Goal: Check status

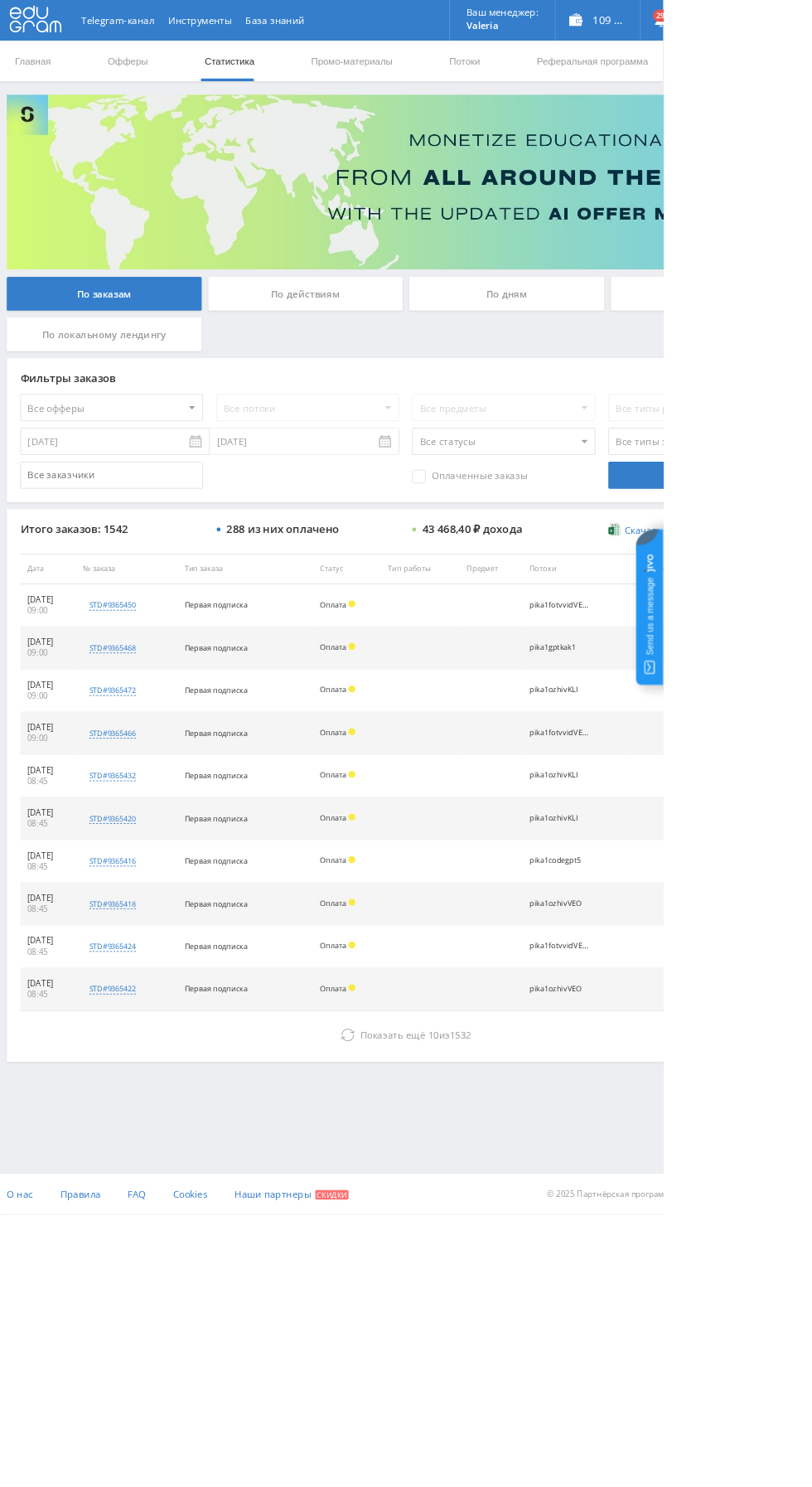
click at [580, 359] on div "По дням" at bounding box center [621, 359] width 239 height 42
click at [0, 0] on input "По дням" at bounding box center [0, 0] width 0 height 0
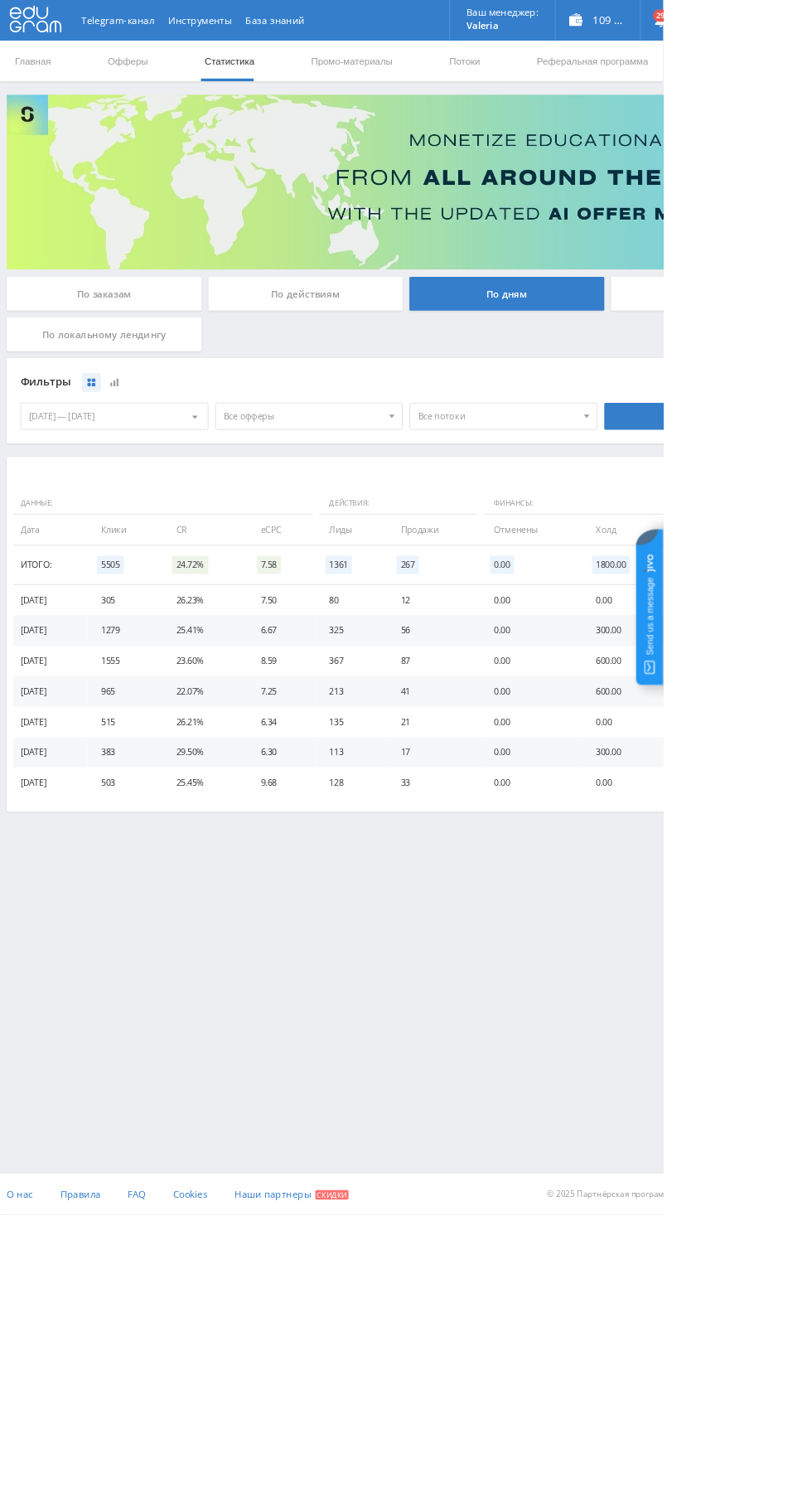
click at [308, 344] on div "По действиям" at bounding box center [375, 359] width 239 height 42
click at [0, 0] on input "По действиям" at bounding box center [0, 0] width 0 height 0
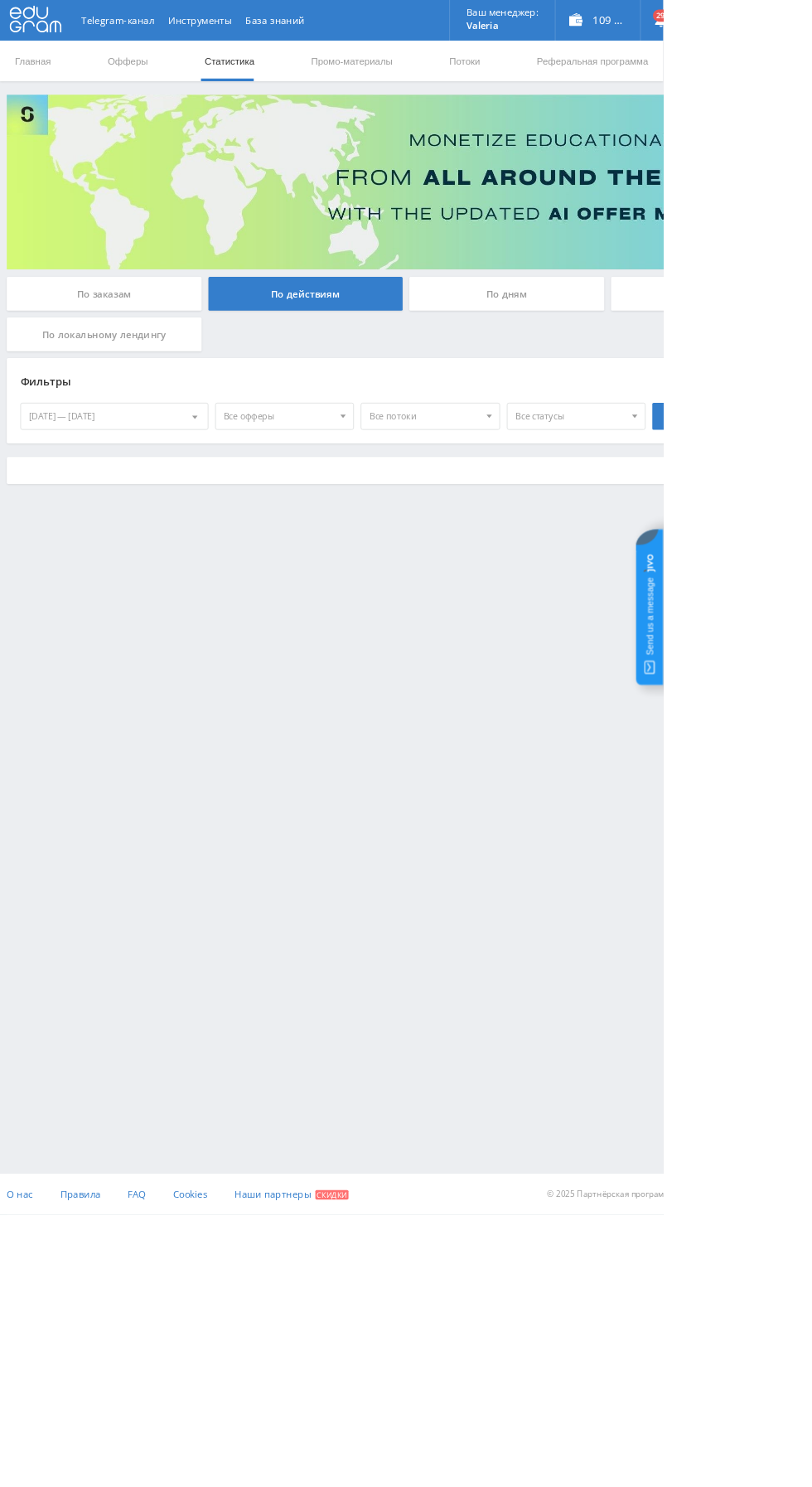
click at [123, 354] on div "По заказам" at bounding box center [128, 359] width 239 height 42
click at [0, 0] on input "По заказам" at bounding box center [0, 0] width 0 height 0
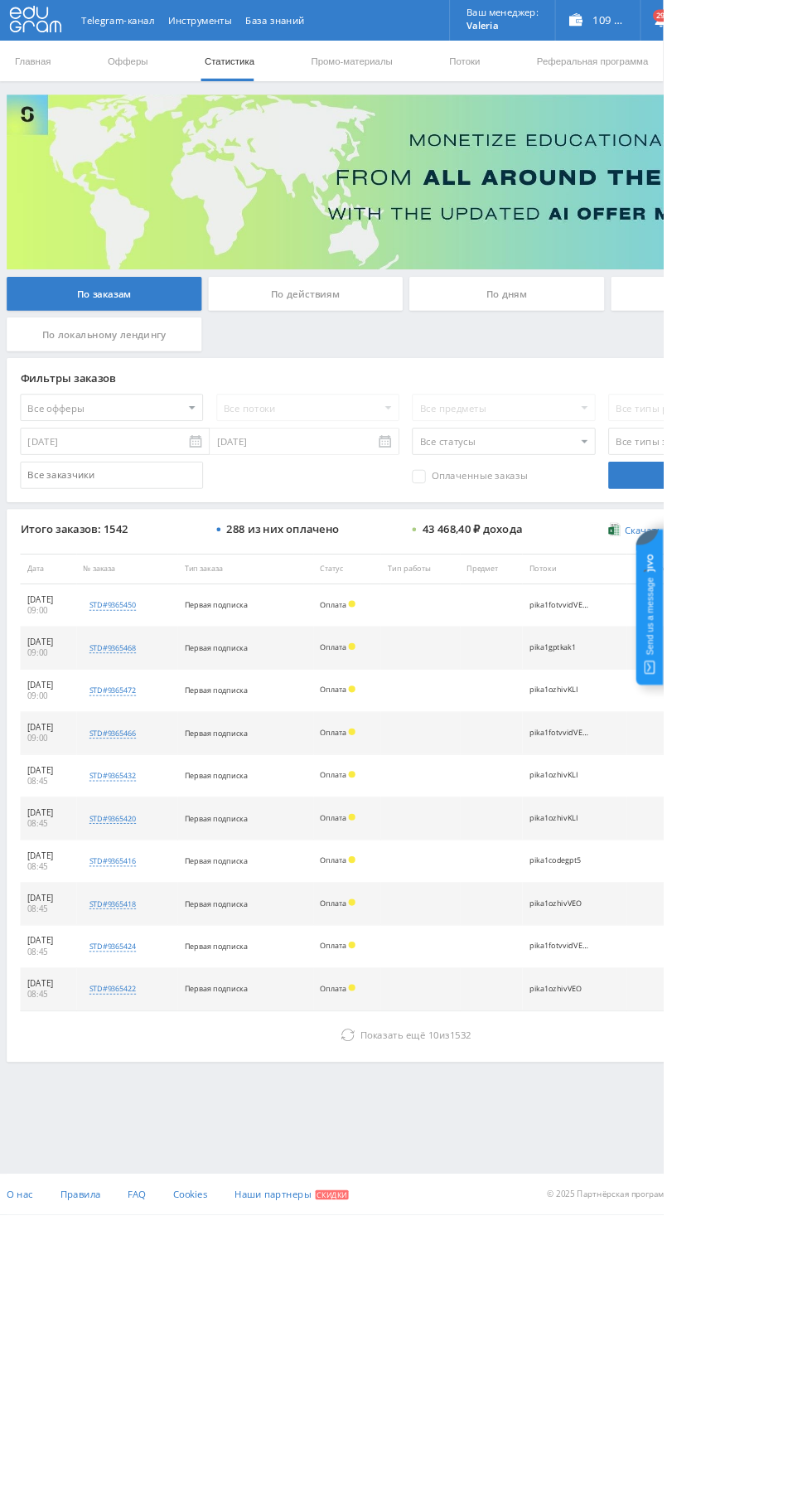
click at [336, 1275] on div at bounding box center [497, 961] width 978 height 676
click at [423, 1264] on icon at bounding box center [426, 1268] width 17 height 17
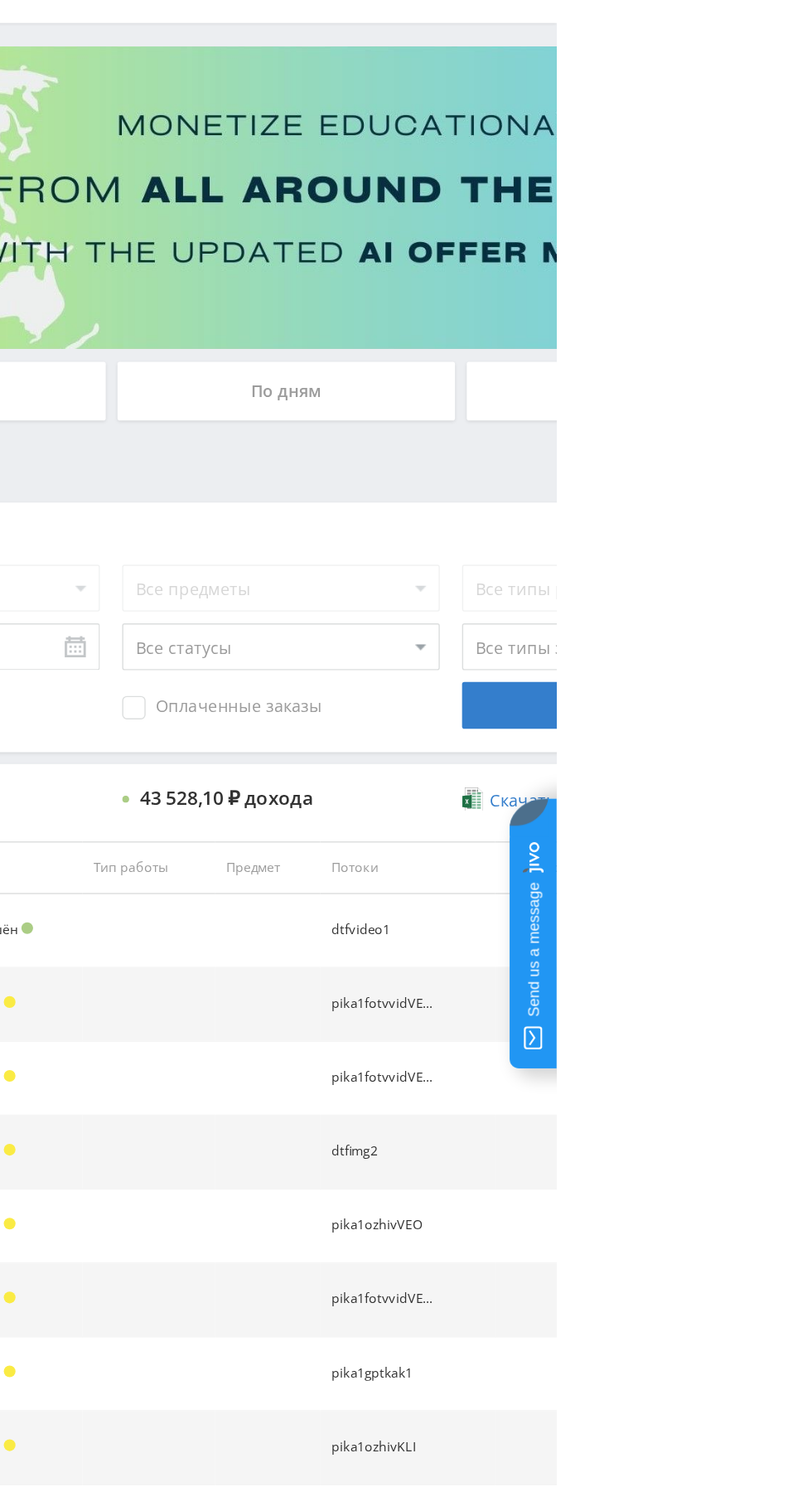
click at [616, 346] on div "По дням" at bounding box center [621, 359] width 239 height 42
click at [0, 0] on input "По дням" at bounding box center [0, 0] width 0 height 0
